Goal: Information Seeking & Learning: Learn about a topic

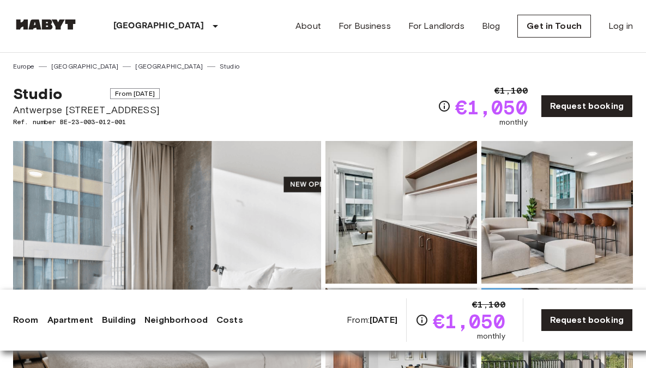
click at [190, 205] on img at bounding box center [167, 286] width 308 height 290
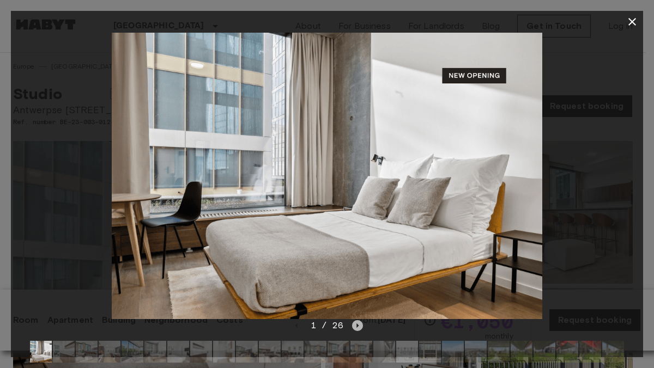
click at [357, 327] on icon "Next image" at bounding box center [357, 325] width 11 height 11
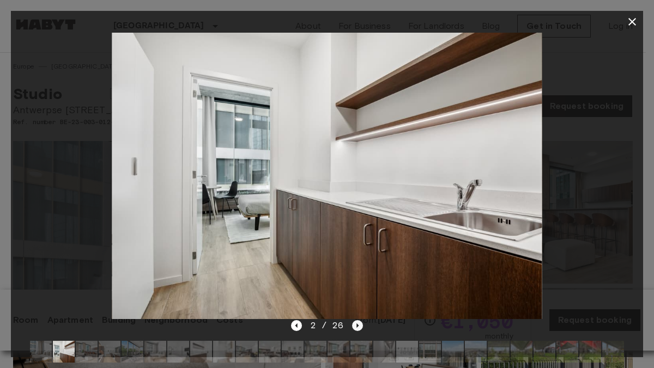
click at [357, 327] on icon "Next image" at bounding box center [357, 325] width 11 height 11
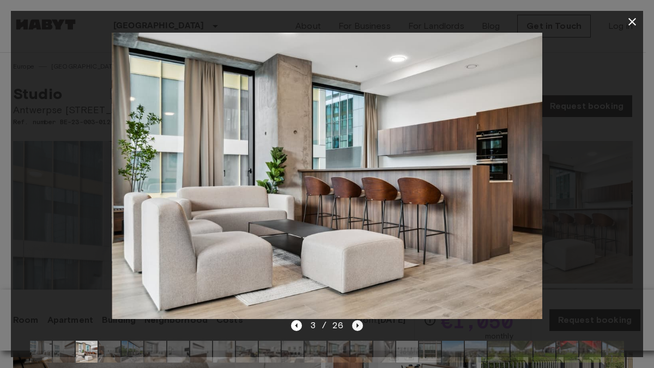
click at [357, 327] on icon "Next image" at bounding box center [357, 325] width 11 height 11
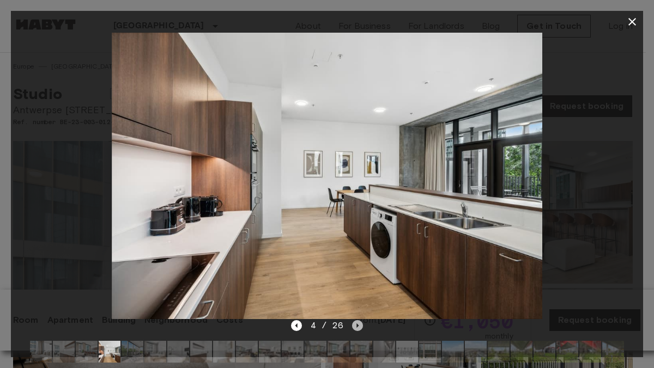
click at [357, 327] on icon "Next image" at bounding box center [357, 325] width 11 height 11
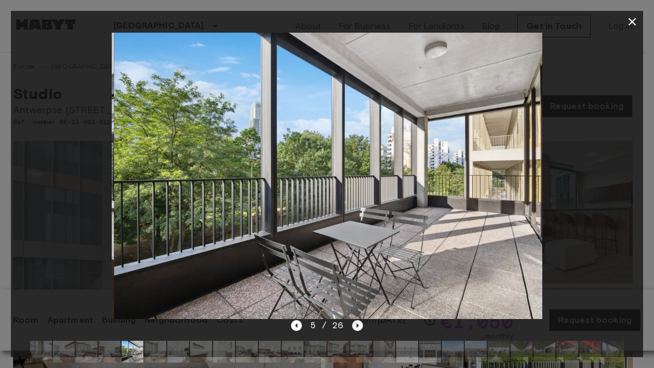
click at [357, 327] on icon "Next image" at bounding box center [357, 325] width 11 height 11
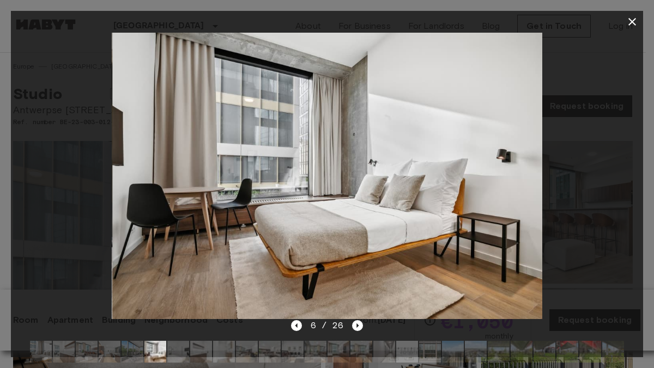
click at [635, 23] on icon "button" at bounding box center [631, 21] width 13 height 13
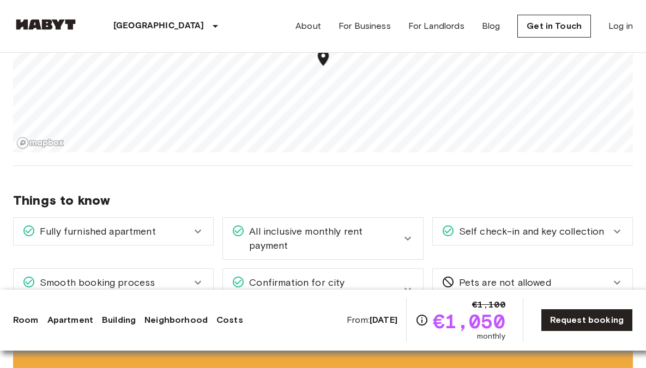
scroll to position [1159, 0]
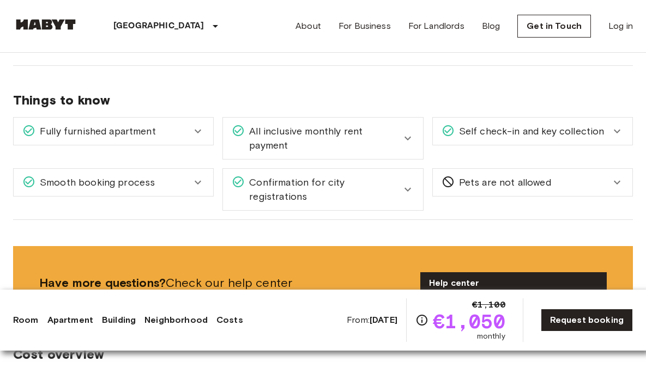
click at [159, 131] on div "Fully furnished apartment" at bounding box center [106, 131] width 169 height 14
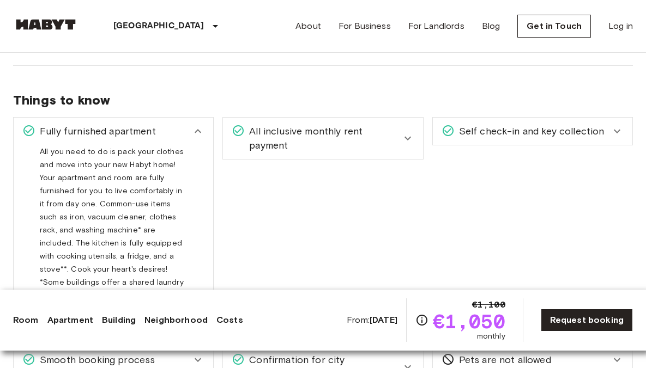
click at [277, 135] on span "All inclusive monthly rent payment" at bounding box center [323, 138] width 156 height 28
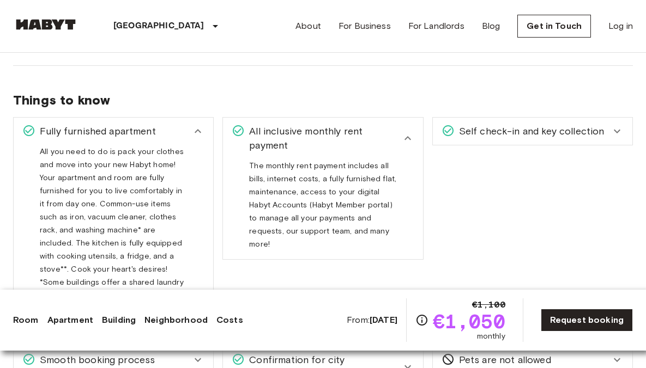
click at [172, 133] on div "Fully furnished apartment" at bounding box center [106, 131] width 169 height 14
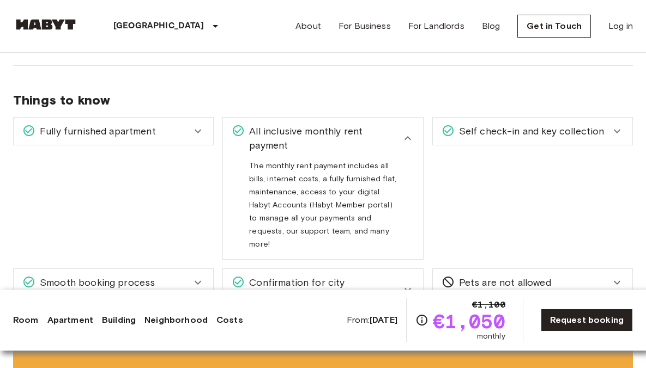
click at [332, 93] on span "Things to know" at bounding box center [322, 100] width 619 height 16
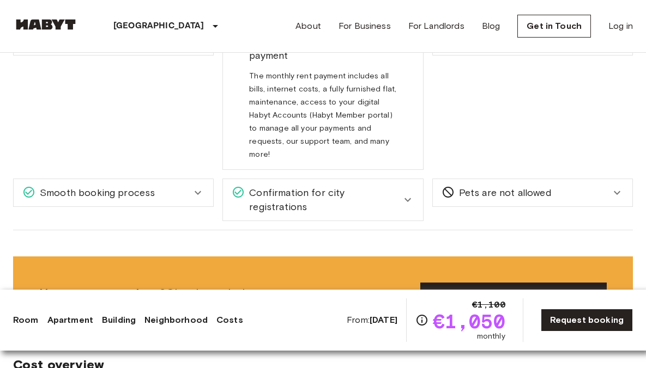
click at [23, 317] on link "Room" at bounding box center [26, 320] width 26 height 13
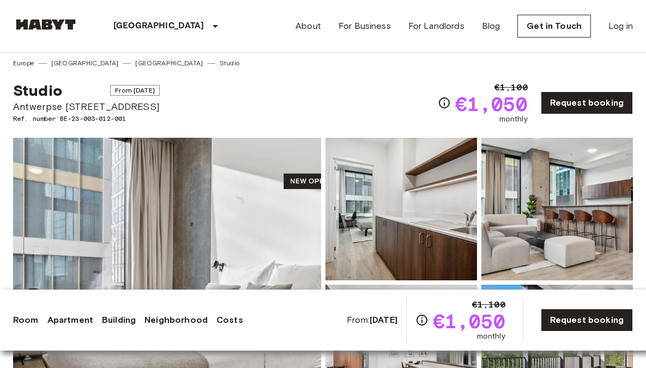
scroll to position [0, 0]
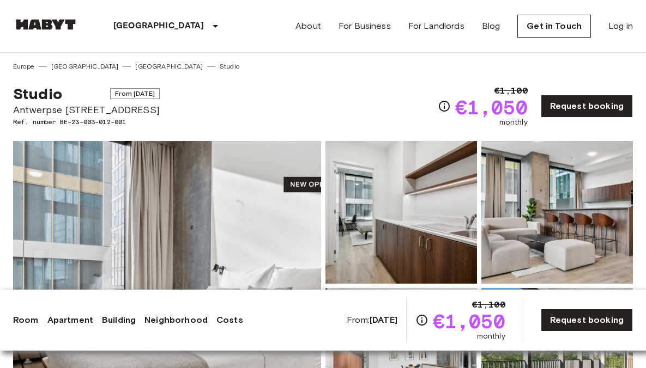
click at [70, 319] on link "Apartment" at bounding box center [70, 320] width 46 height 13
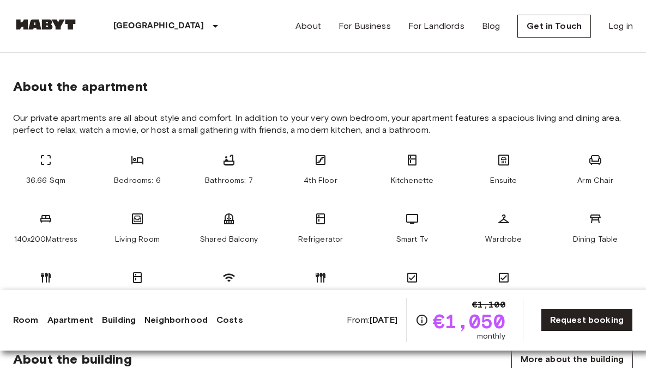
click at [102, 318] on link "Building" at bounding box center [119, 320] width 34 height 13
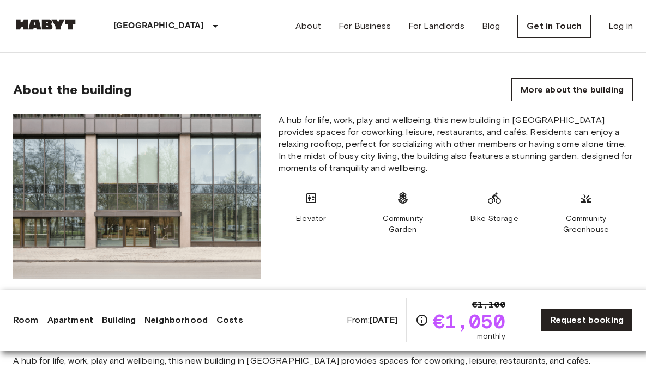
click at [163, 318] on link "Neighborhood" at bounding box center [175, 320] width 63 height 13
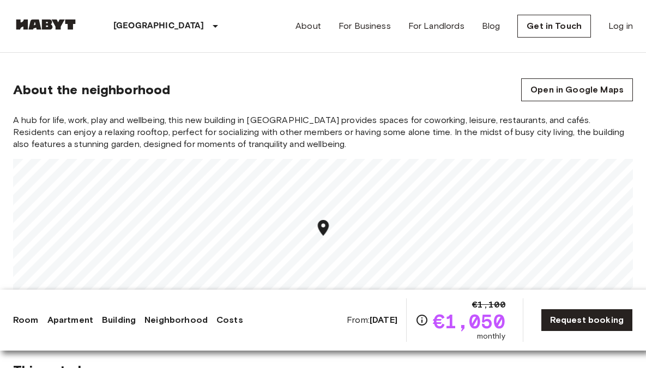
click at [221, 321] on link "Costs" at bounding box center [229, 320] width 27 height 13
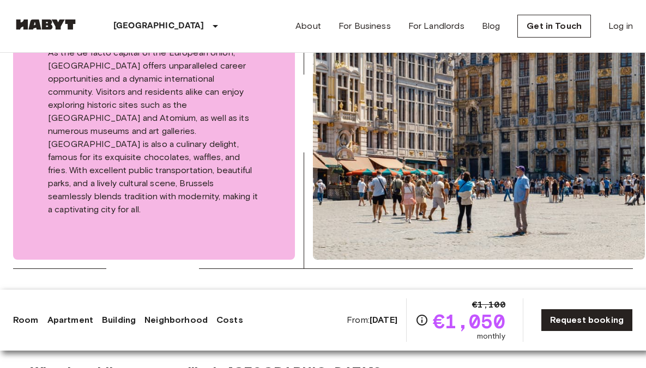
scroll to position [1987, 0]
